Goal: Complete application form

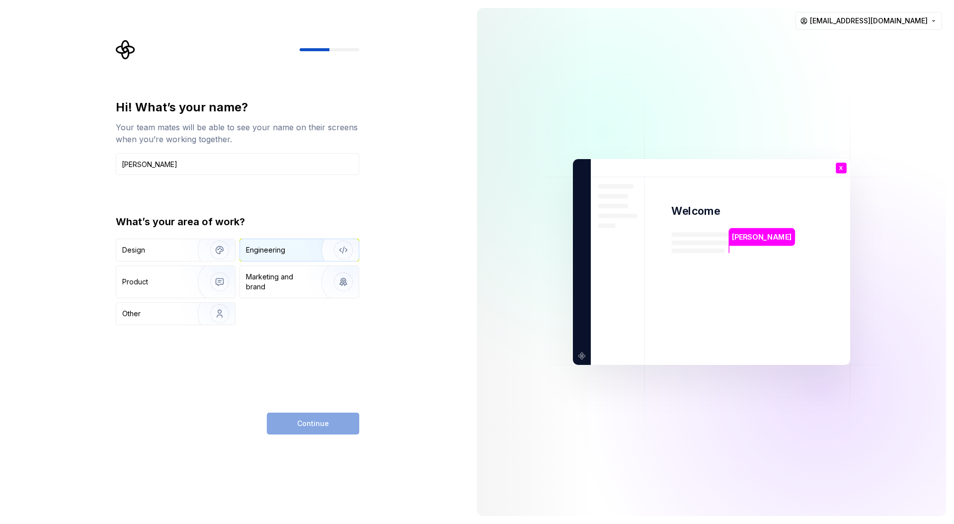
type input "[PERSON_NAME]"
click at [273, 254] on div "Engineering" at bounding box center [265, 250] width 39 height 10
click at [303, 420] on span "Continue" at bounding box center [313, 424] width 32 height 10
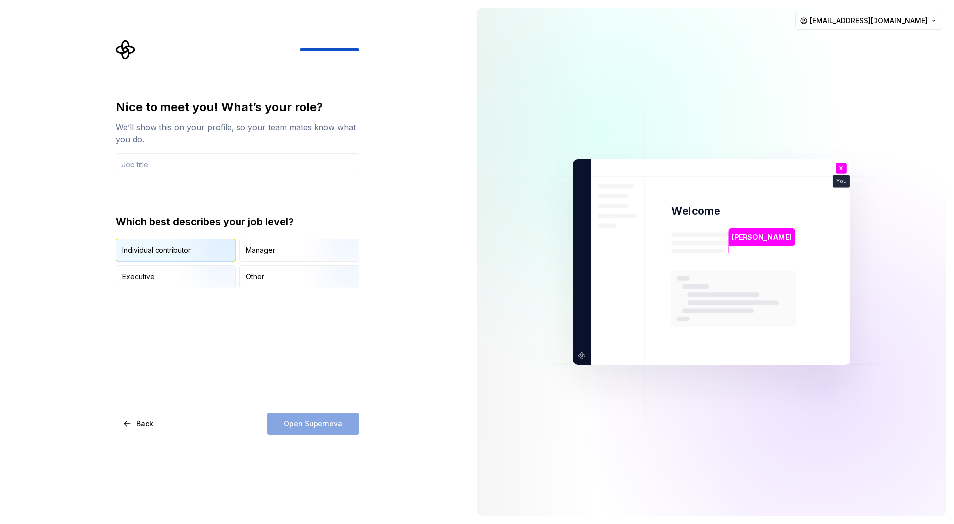
click at [173, 251] on div "Individual contributor" at bounding box center [156, 250] width 69 height 10
click at [167, 162] on input "text" at bounding box center [238, 164] width 244 height 22
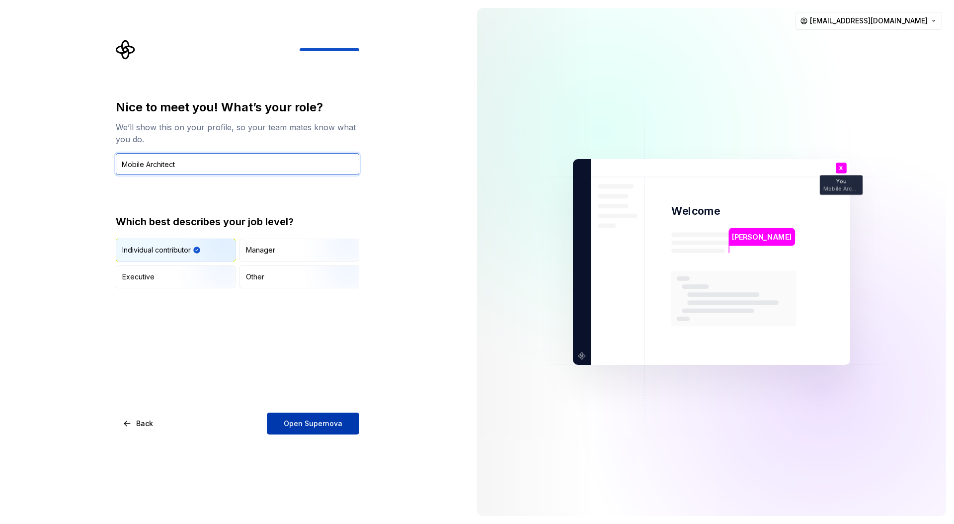
type input "Mobile Architect"
click at [316, 422] on span "Open Supernova" at bounding box center [313, 424] width 59 height 10
